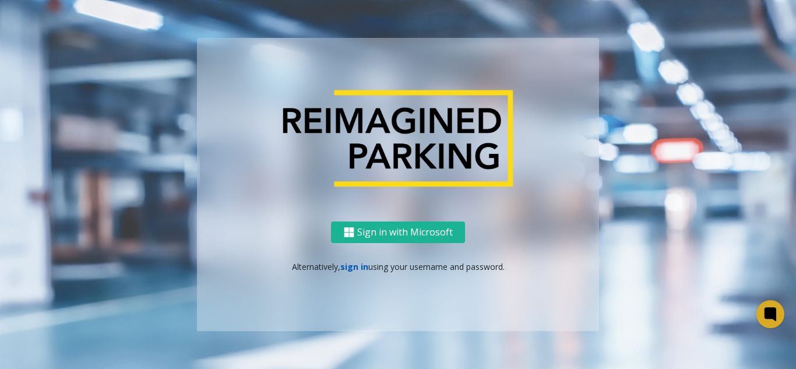
click at [353, 271] on link "sign in" at bounding box center [354, 266] width 28 height 11
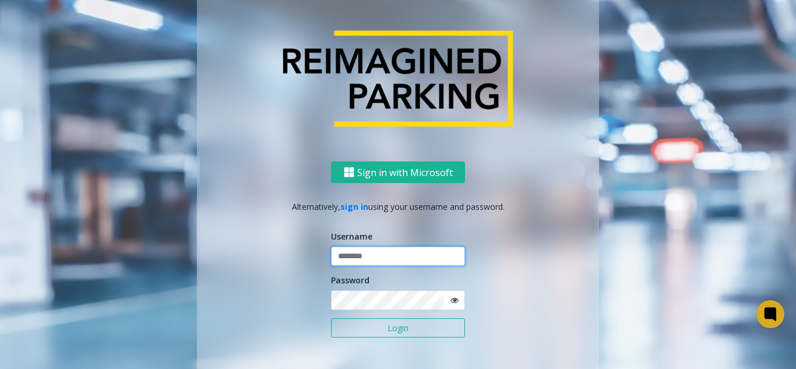
click at [354, 259] on input "text" at bounding box center [398, 256] width 134 height 20
type input "*******"
click at [331, 318] on button "Login" at bounding box center [398, 328] width 134 height 20
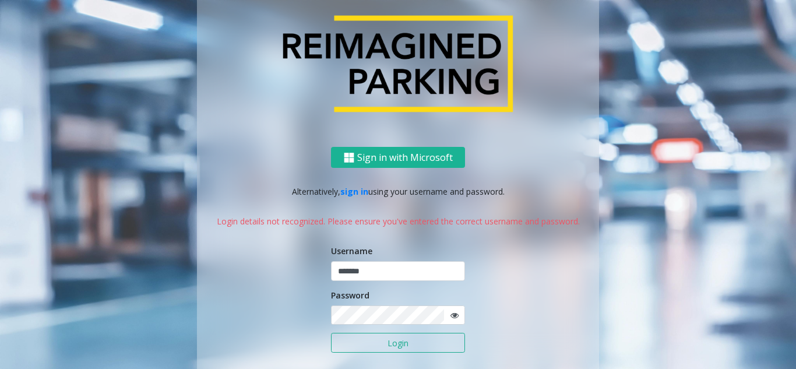
click at [450, 312] on icon at bounding box center [454, 315] width 8 height 8
click at [379, 350] on button "Login" at bounding box center [398, 343] width 134 height 20
